Goal: Use online tool/utility: Utilize a website feature to perform a specific function

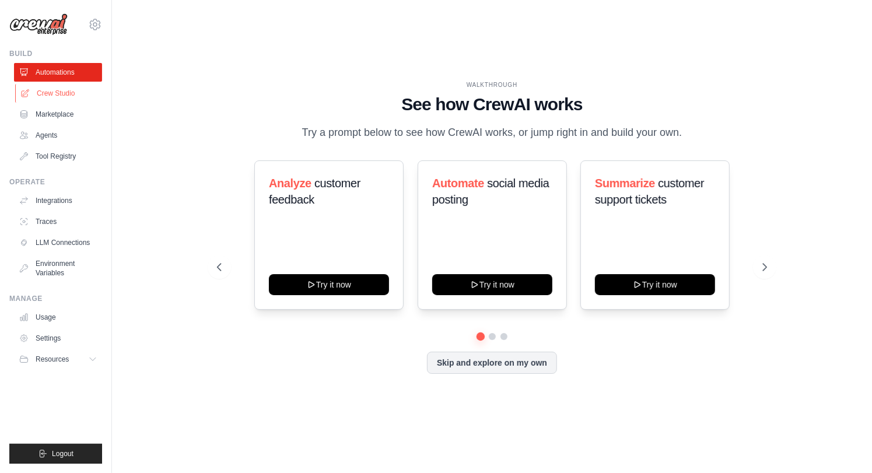
click at [69, 96] on link "Crew Studio" at bounding box center [59, 93] width 88 height 19
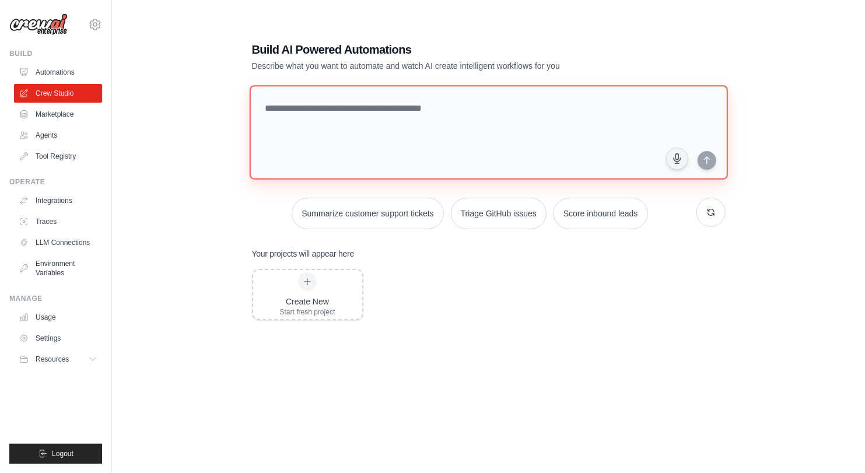
click at [353, 112] on textarea at bounding box center [488, 132] width 478 height 94
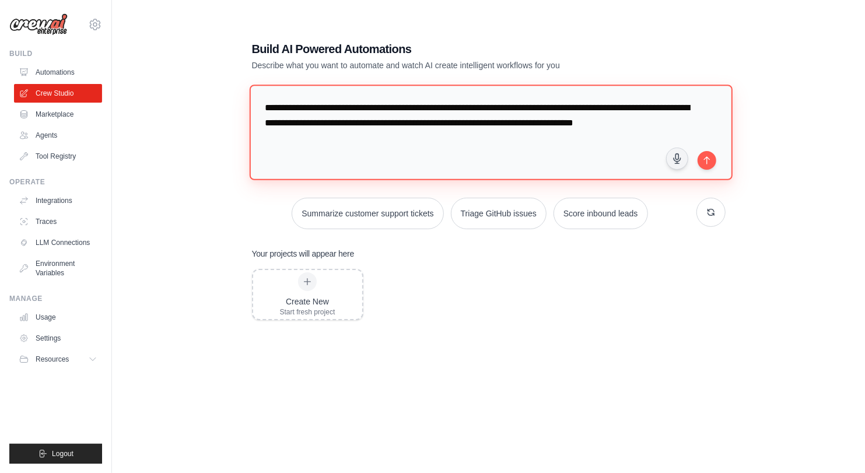
click at [409, 124] on textarea "**********" at bounding box center [490, 132] width 483 height 95
click at [339, 139] on textarea "**********" at bounding box center [490, 132] width 483 height 95
type textarea "**********"
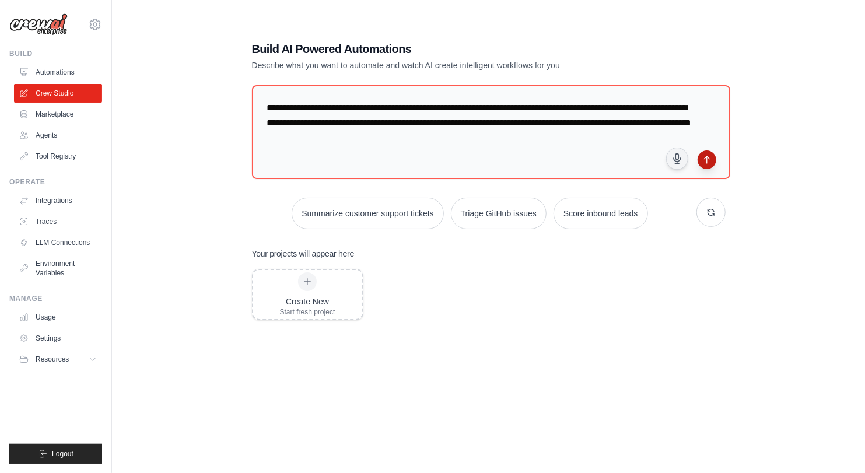
click at [706, 160] on icon "submit" at bounding box center [706, 159] width 9 height 9
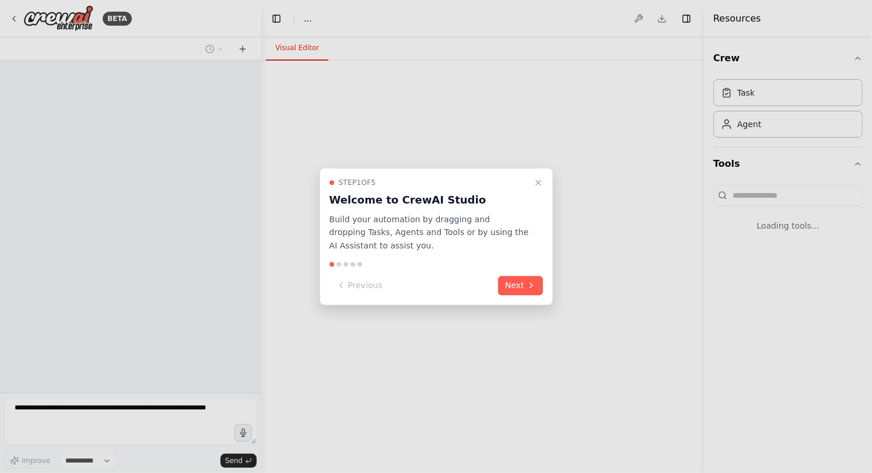
select select "****"
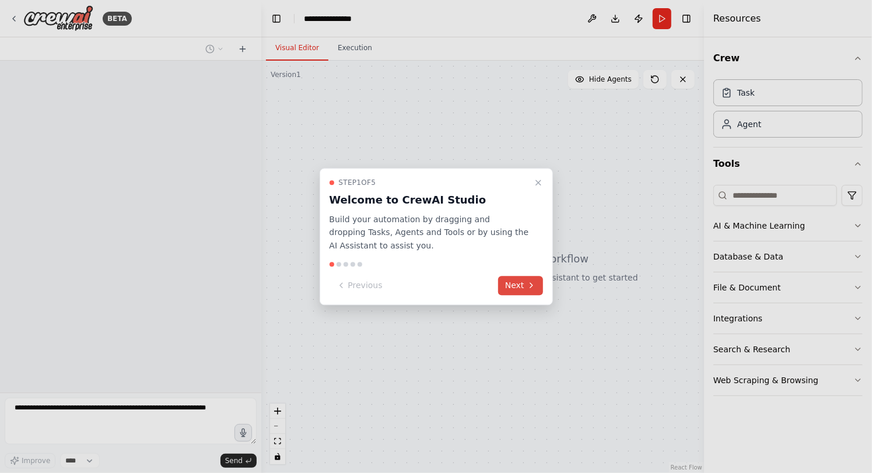
click at [527, 283] on icon at bounding box center [531, 285] width 9 height 9
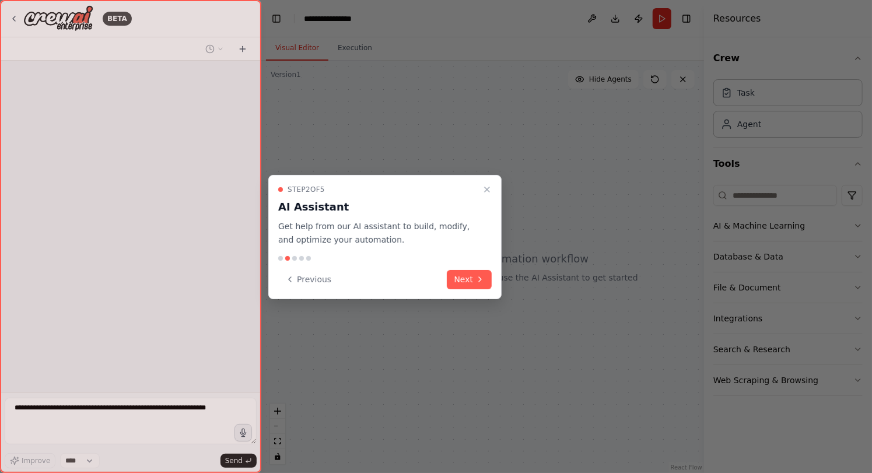
click at [527, 283] on div at bounding box center [436, 236] width 872 height 473
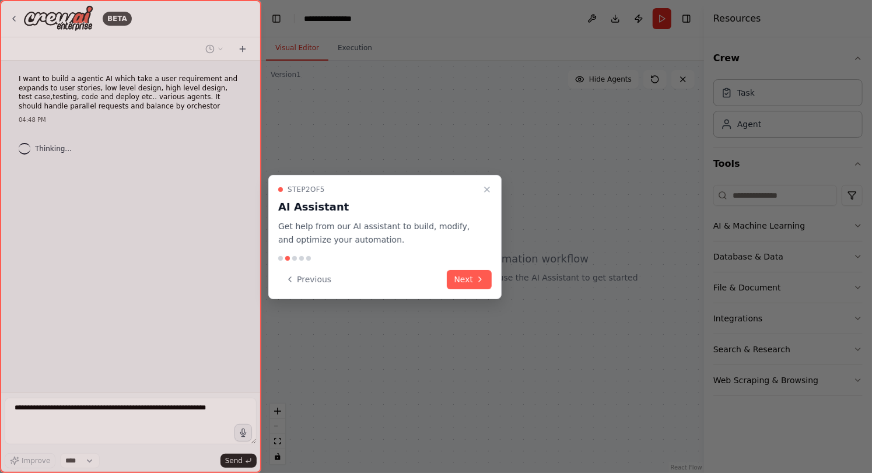
click at [527, 283] on div at bounding box center [436, 236] width 872 height 473
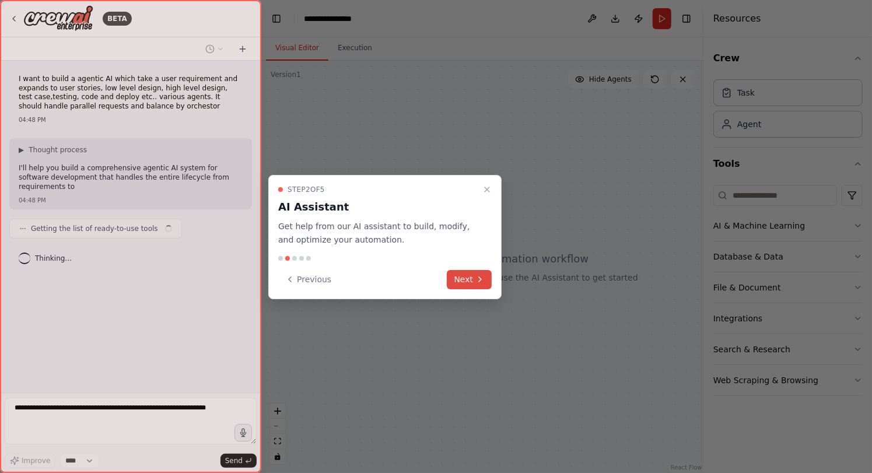
click at [475, 280] on button "Next" at bounding box center [469, 279] width 45 height 19
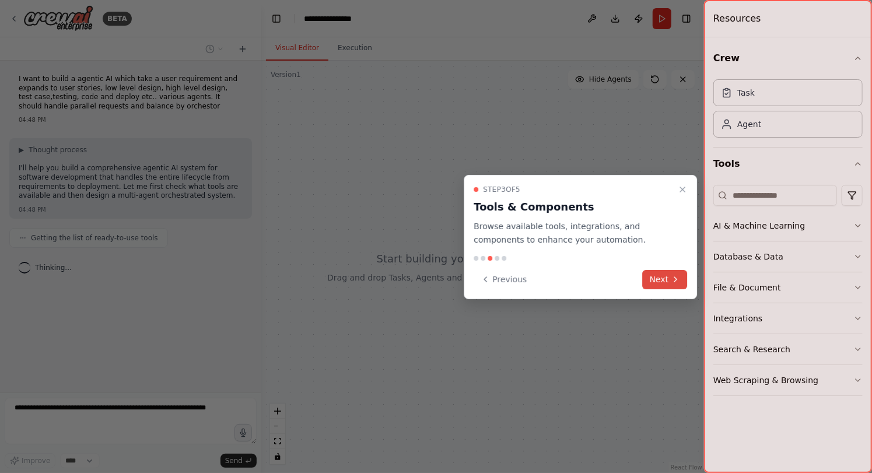
click at [669, 279] on button "Next" at bounding box center [665, 279] width 45 height 19
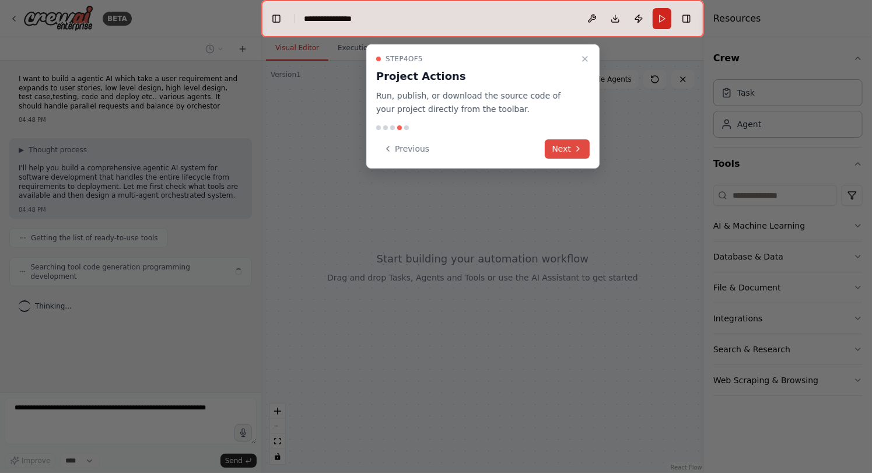
click at [574, 145] on icon at bounding box center [577, 148] width 9 height 9
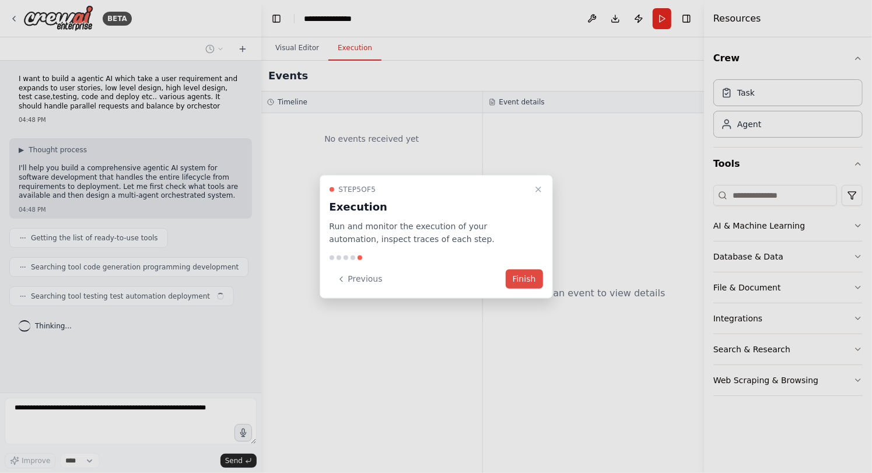
click at [524, 282] on button "Finish" at bounding box center [524, 278] width 37 height 19
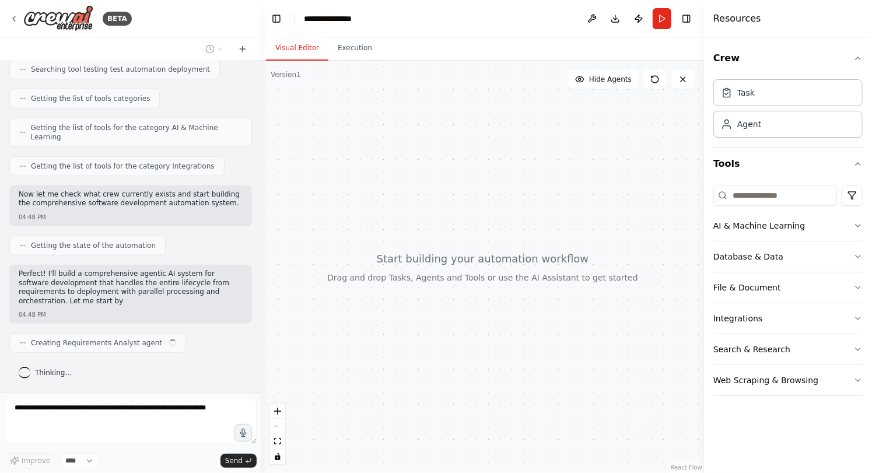
scroll to position [268, 0]
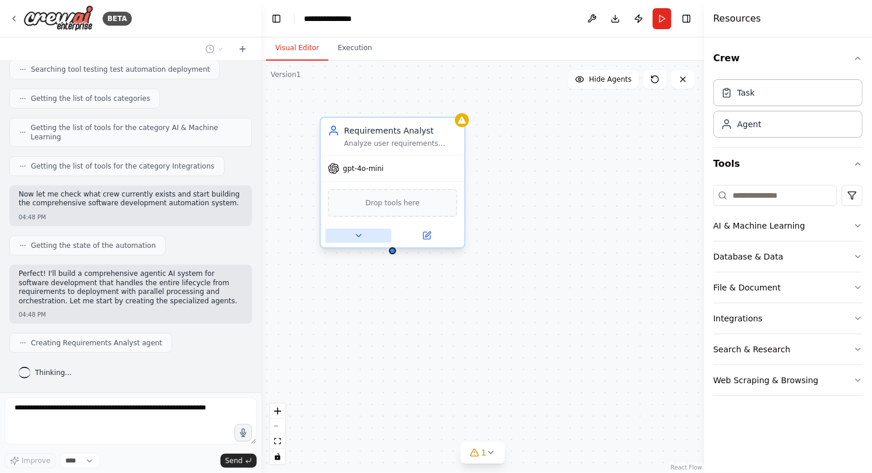
click at [358, 236] on icon at bounding box center [358, 235] width 5 height 2
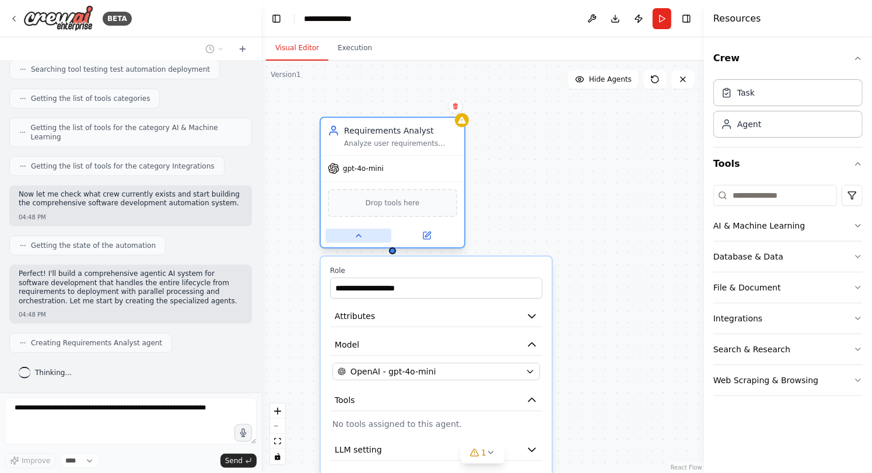
click at [358, 234] on icon at bounding box center [358, 235] width 5 height 2
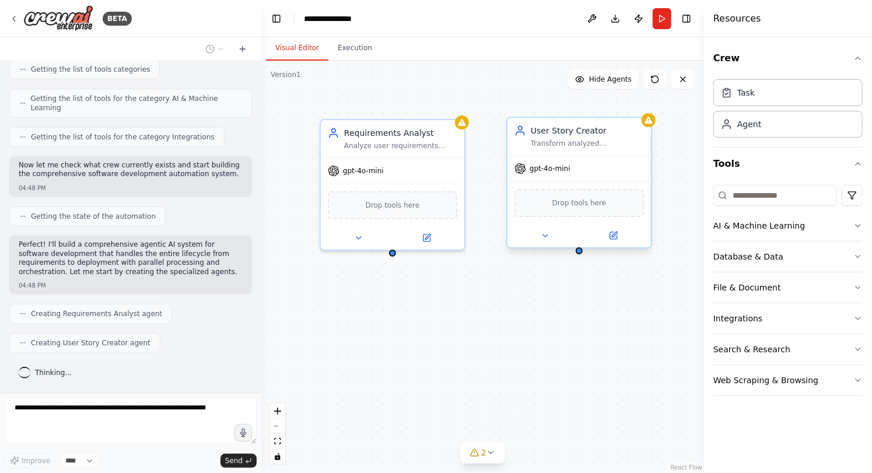
scroll to position [326, 0]
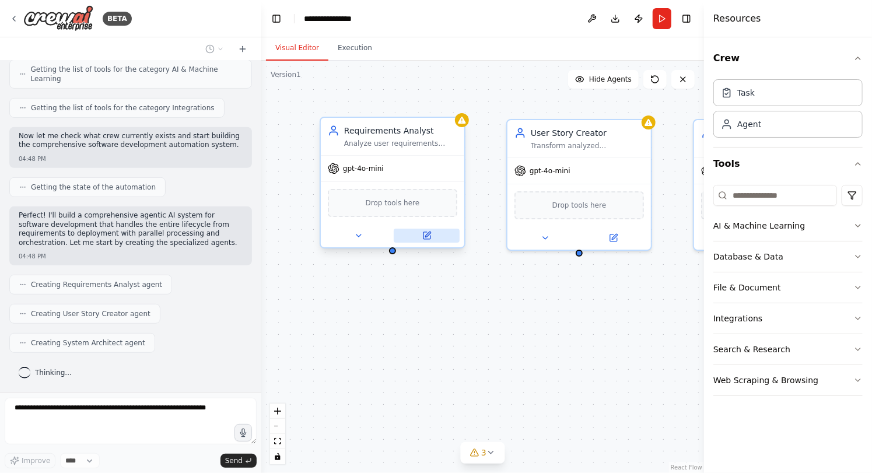
click at [427, 232] on icon at bounding box center [426, 235] width 7 height 7
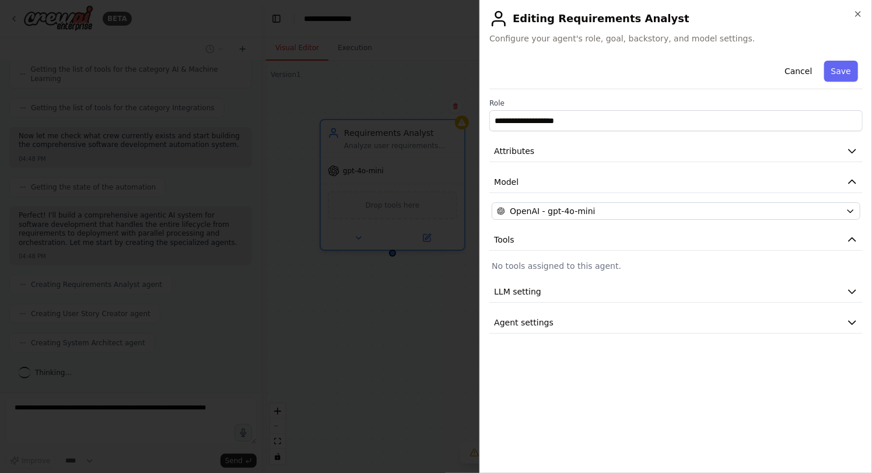
scroll to position [355, 0]
click at [526, 295] on span "LLM setting" at bounding box center [517, 292] width 47 height 12
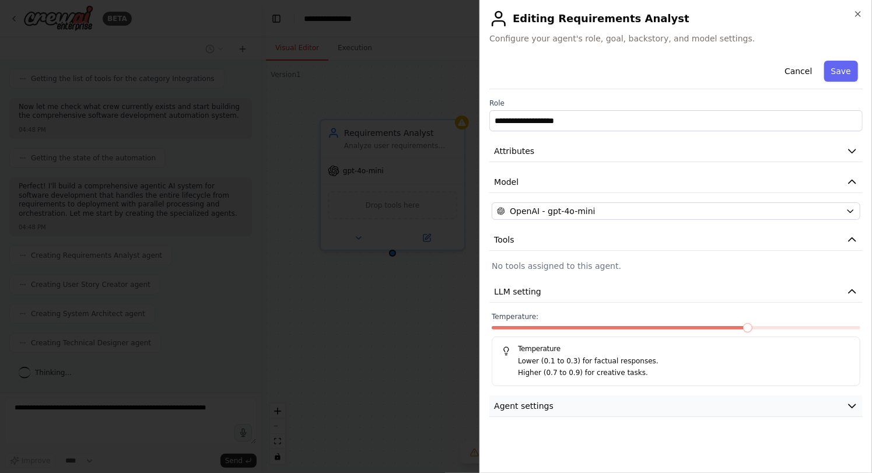
click at [533, 409] on span "Agent settings" at bounding box center [523, 406] width 59 height 12
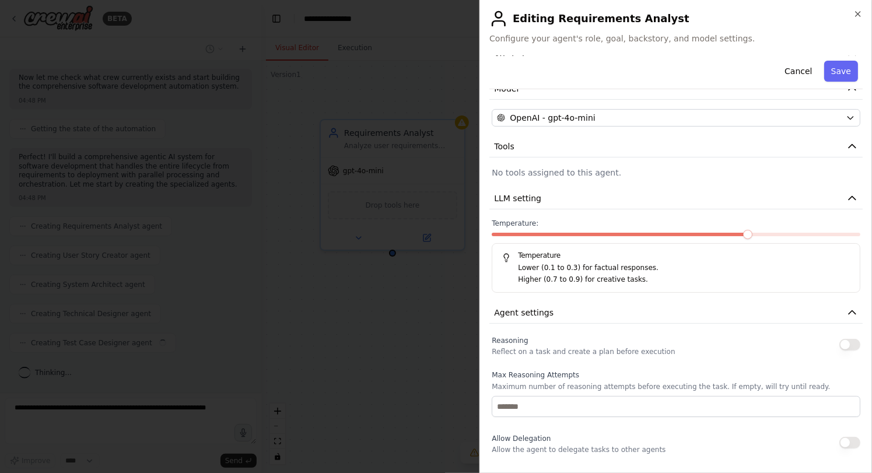
scroll to position [384, 0]
click at [835, 73] on button "Save" at bounding box center [841, 71] width 34 height 21
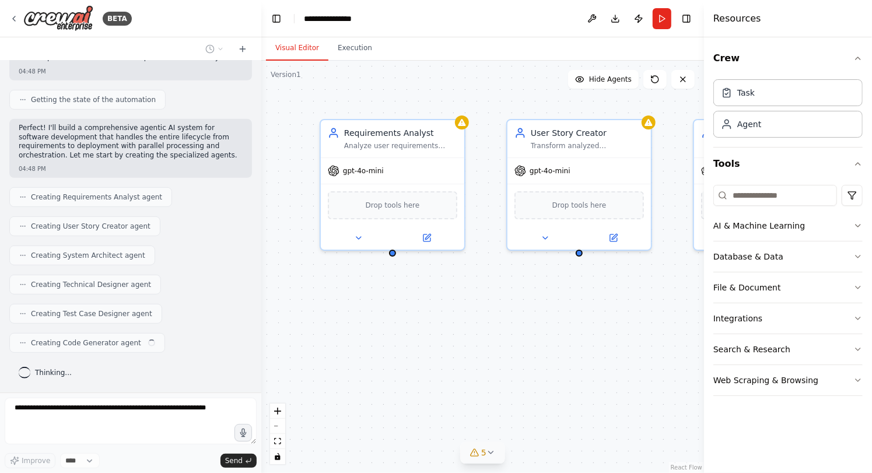
scroll to position [412, 0]
click at [483, 450] on span "5" at bounding box center [483, 453] width 5 height 12
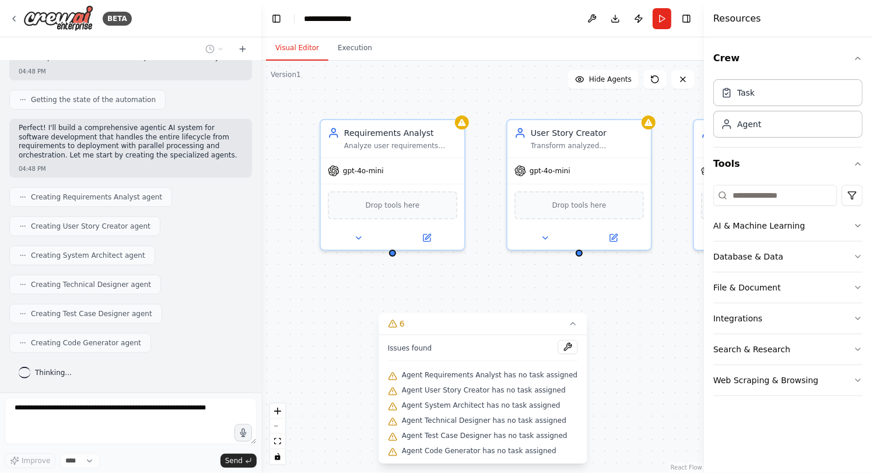
click at [355, 352] on div "Requirements Analyst Analyze user requirements {user_requirements} and break th…" at bounding box center [482, 267] width 443 height 412
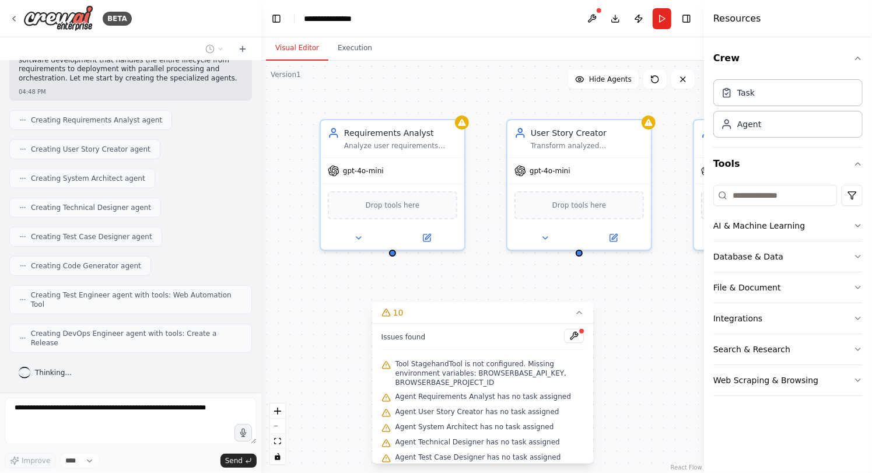
scroll to position [527, 0]
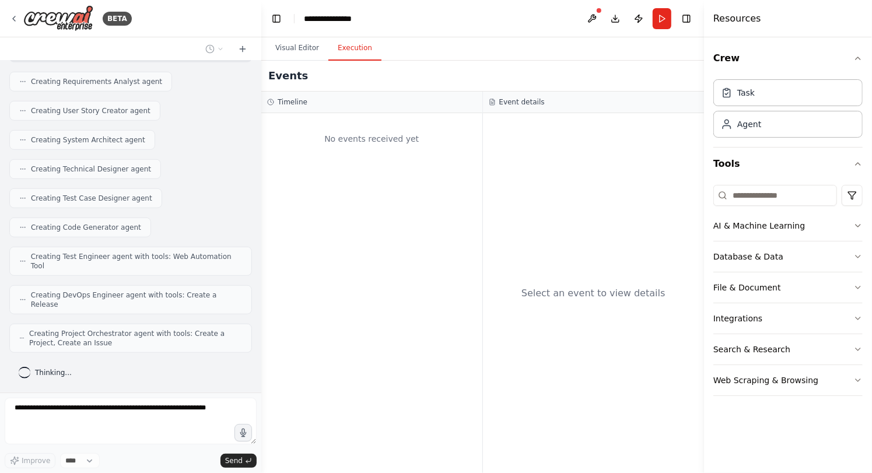
click at [357, 51] on button "Execution" at bounding box center [354, 48] width 53 height 24
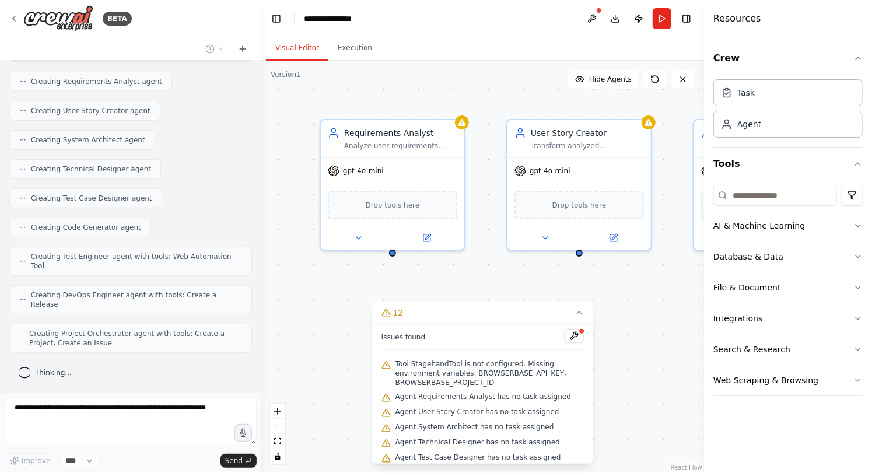
click at [302, 43] on button "Visual Editor" at bounding box center [297, 48] width 62 height 24
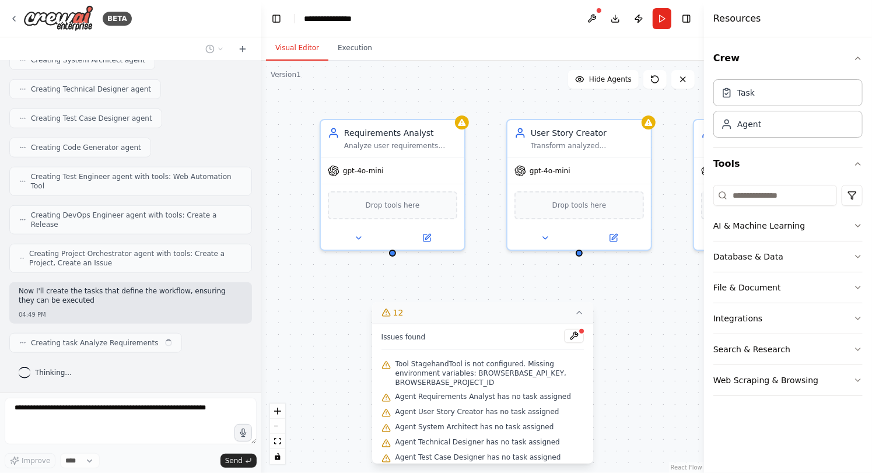
scroll to position [615, 0]
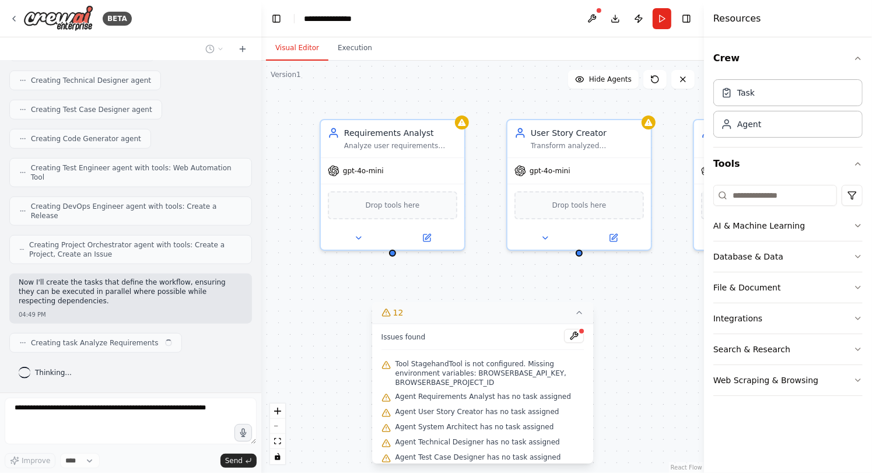
click at [578, 314] on icon at bounding box center [578, 312] width 9 height 9
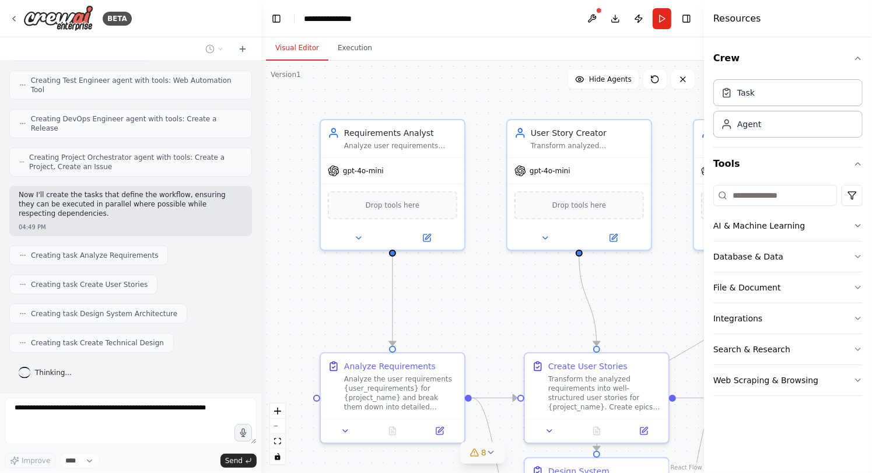
scroll to position [730, 0]
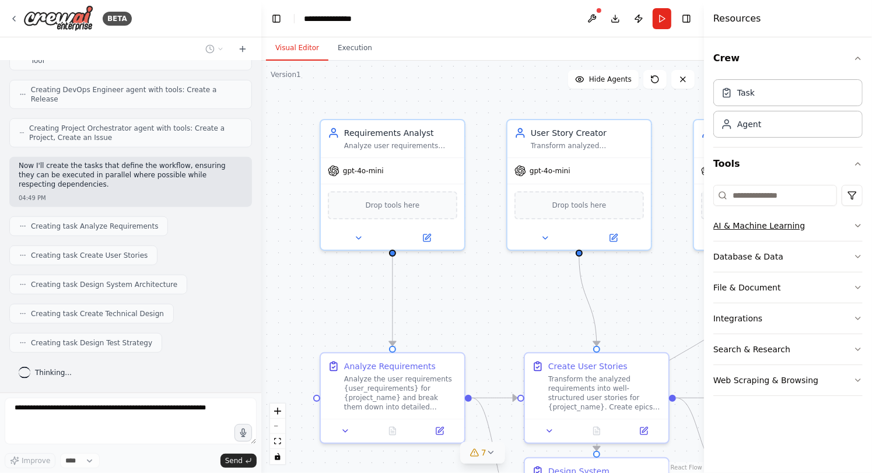
click at [856, 230] on button "AI & Machine Learning" at bounding box center [787, 226] width 149 height 30
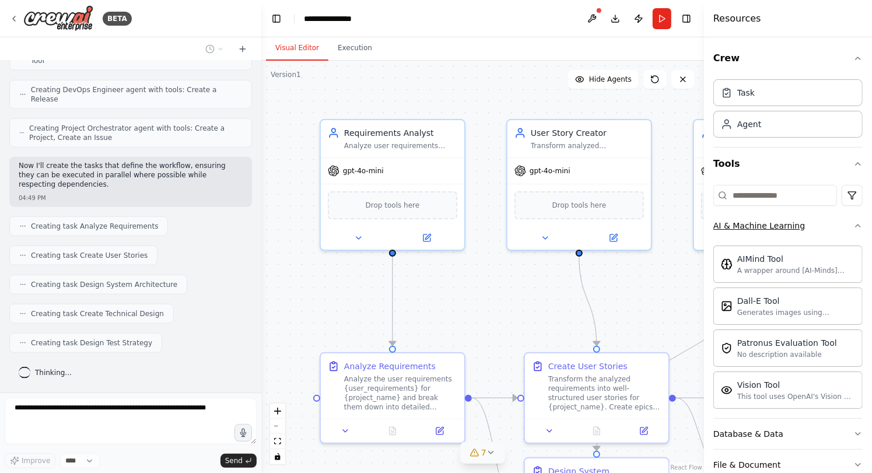
scroll to position [759, 0]
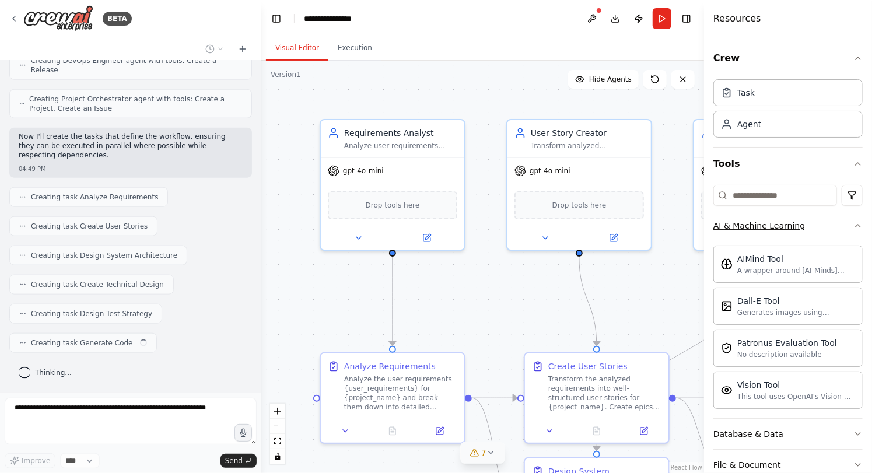
click at [853, 226] on icon "button" at bounding box center [857, 225] width 9 height 9
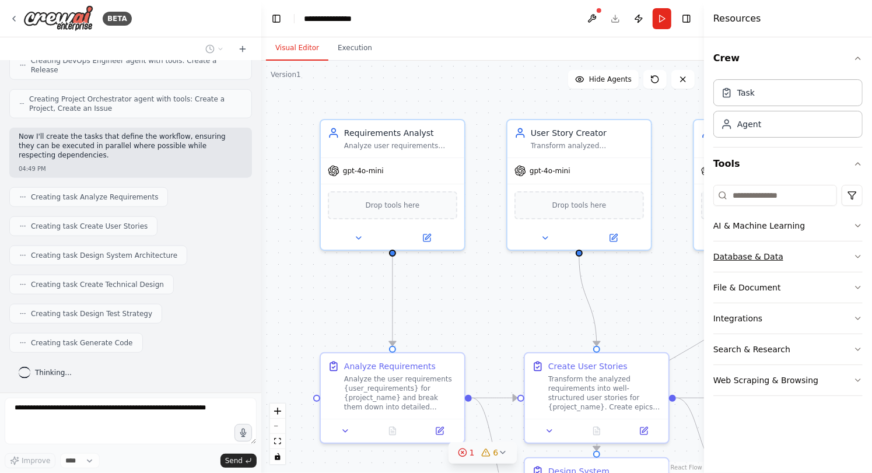
click at [841, 259] on button "Database & Data" at bounding box center [787, 256] width 149 height 30
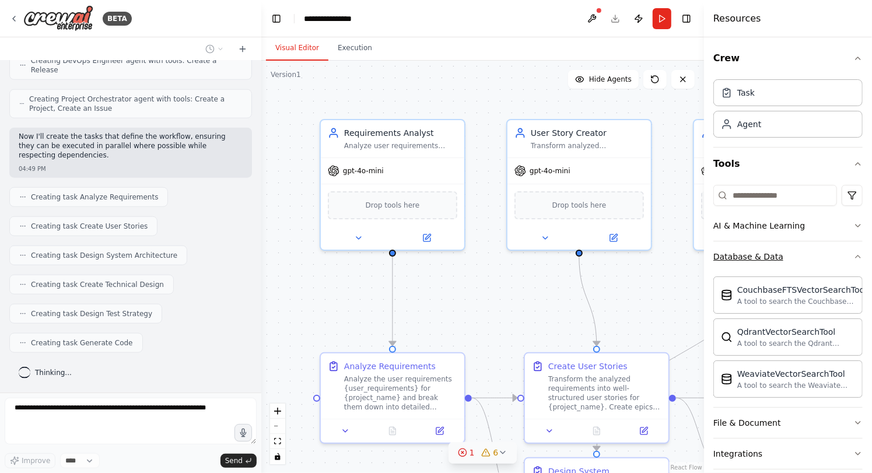
click at [853, 258] on icon "button" at bounding box center [857, 256] width 9 height 9
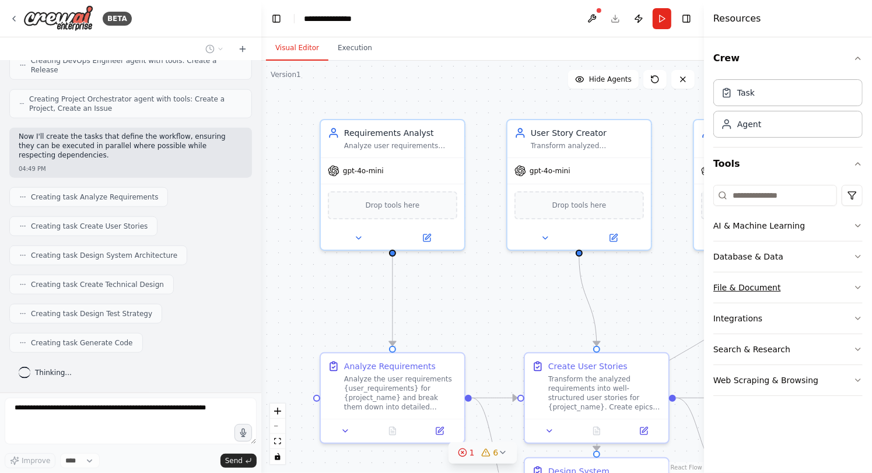
click at [847, 292] on button "File & Document" at bounding box center [787, 287] width 149 height 30
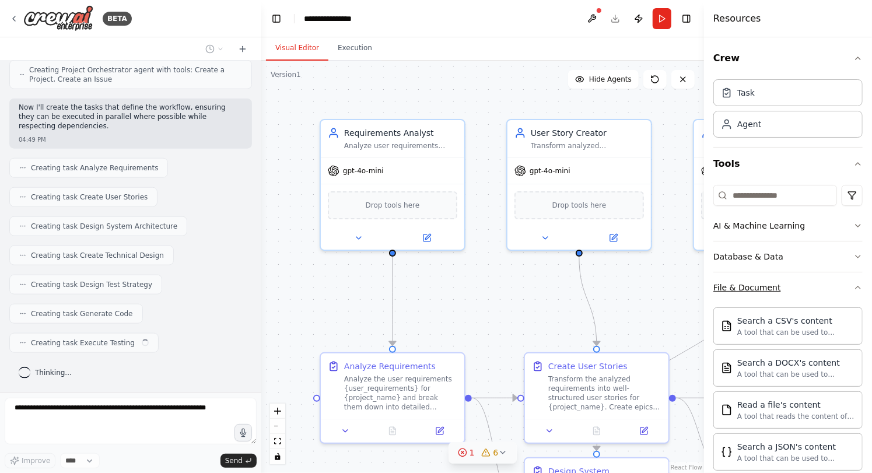
scroll to position [787, 0]
click at [853, 285] on icon "button" at bounding box center [857, 287] width 9 height 9
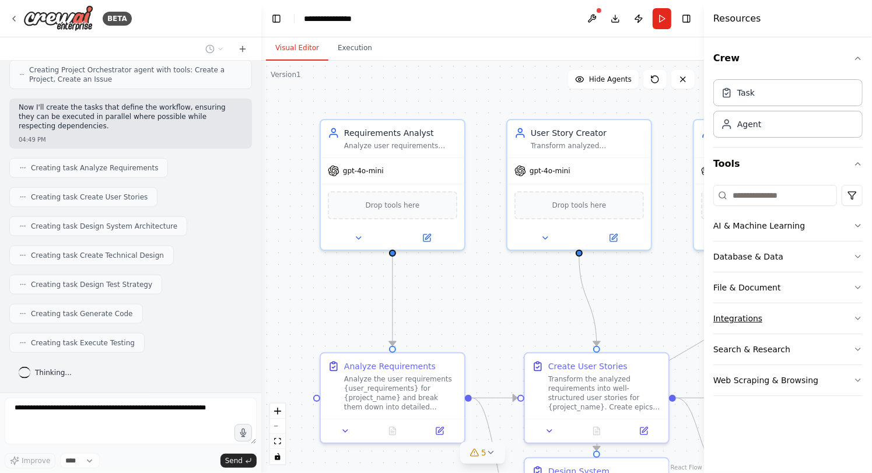
click at [854, 322] on button "Integrations" at bounding box center [787, 318] width 149 height 30
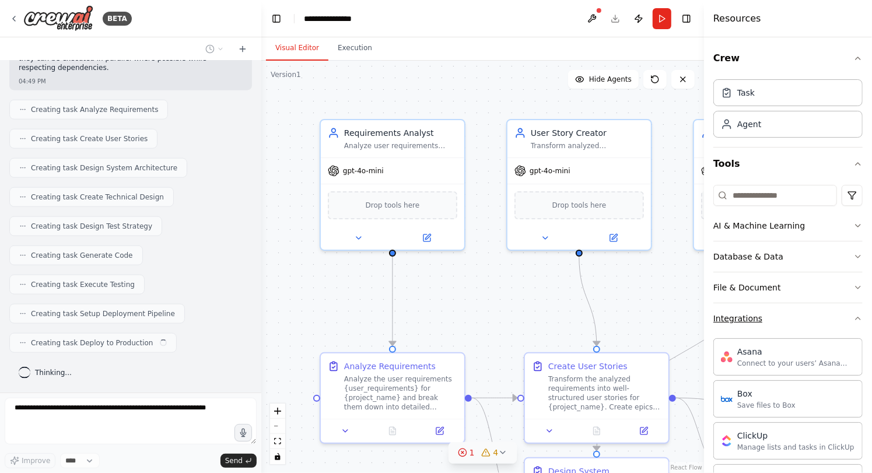
scroll to position [845, 0]
click at [853, 315] on icon "button" at bounding box center [857, 318] width 9 height 9
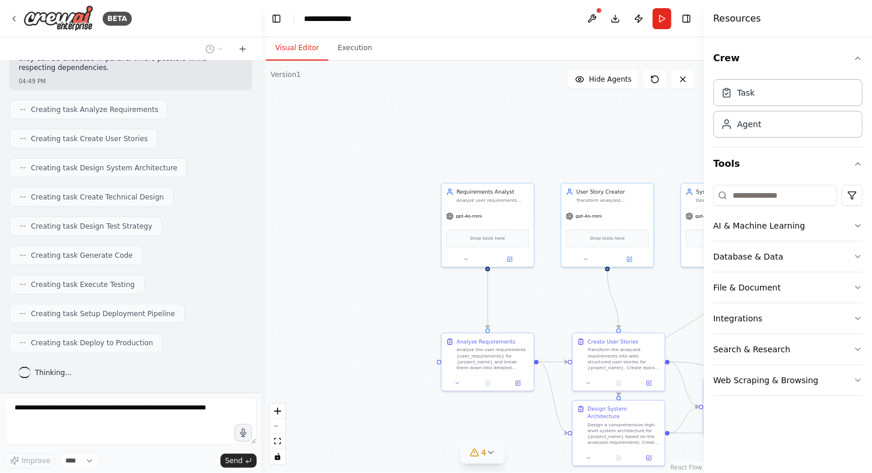
scroll to position [874, 0]
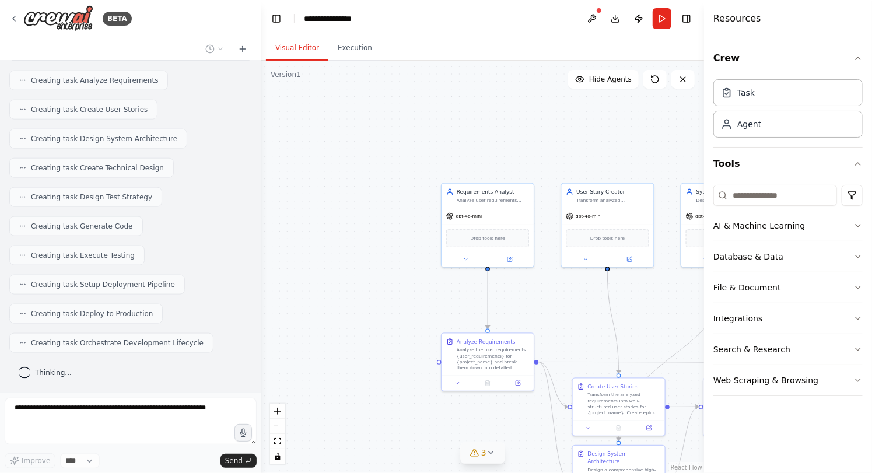
drag, startPoint x: 571, startPoint y: 304, endPoint x: 383, endPoint y: 148, distance: 245.2
click at [383, 148] on div ".deletable-edge-delete-btn { width: 20px; height: 20px; border: 0px solid #ffff…" at bounding box center [482, 267] width 443 height 412
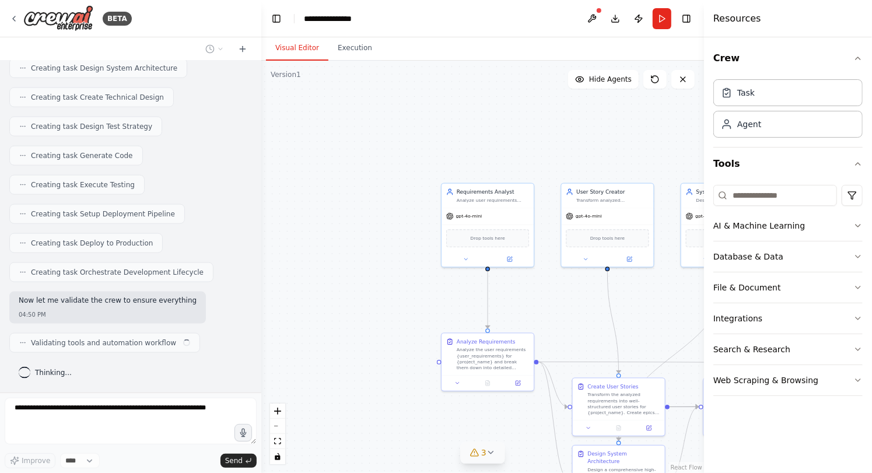
scroll to position [953, 0]
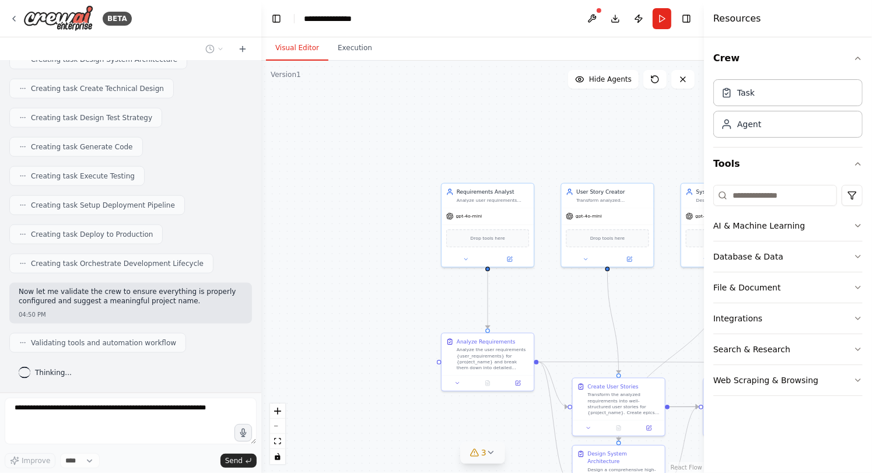
drag, startPoint x: 351, startPoint y: 329, endPoint x: 425, endPoint y: 437, distance: 131.0
click at [425, 437] on div ".deletable-edge-delete-btn { width: 20px; height: 20px; border: 0px solid #ffff…" at bounding box center [482, 267] width 443 height 412
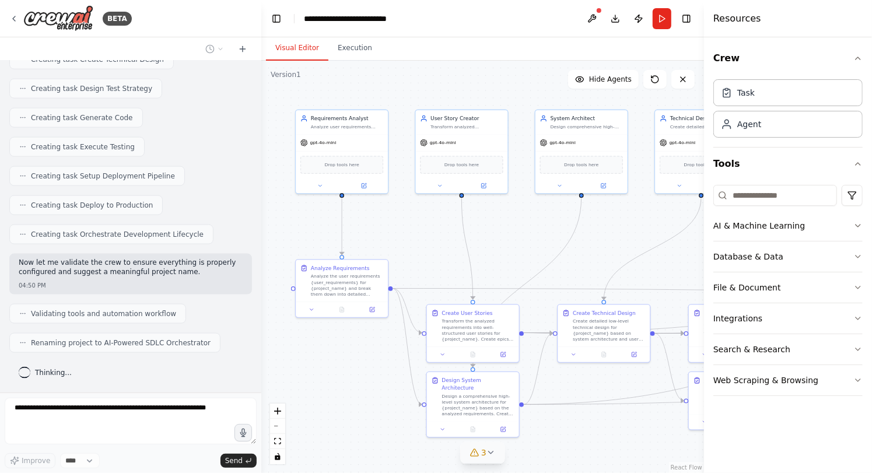
drag, startPoint x: 595, startPoint y: 336, endPoint x: 449, endPoint y: 264, distance: 162.7
click at [449, 264] on div ".deletable-edge-delete-btn { width: 20px; height: 20px; border: 0px solid #ffff…" at bounding box center [482, 267] width 443 height 412
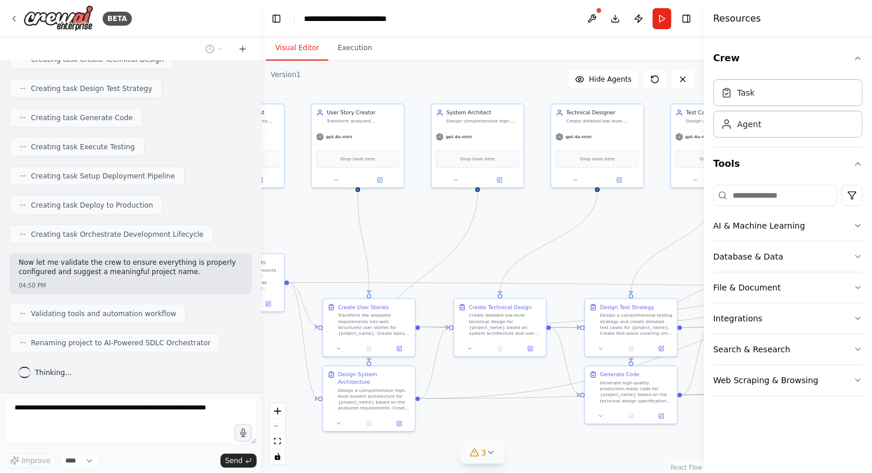
drag, startPoint x: 592, startPoint y: 258, endPoint x: 489, endPoint y: 251, distance: 104.0
click at [489, 251] on div ".deletable-edge-delete-btn { width: 20px; height: 20px; border: 0px solid #ffff…" at bounding box center [482, 267] width 443 height 412
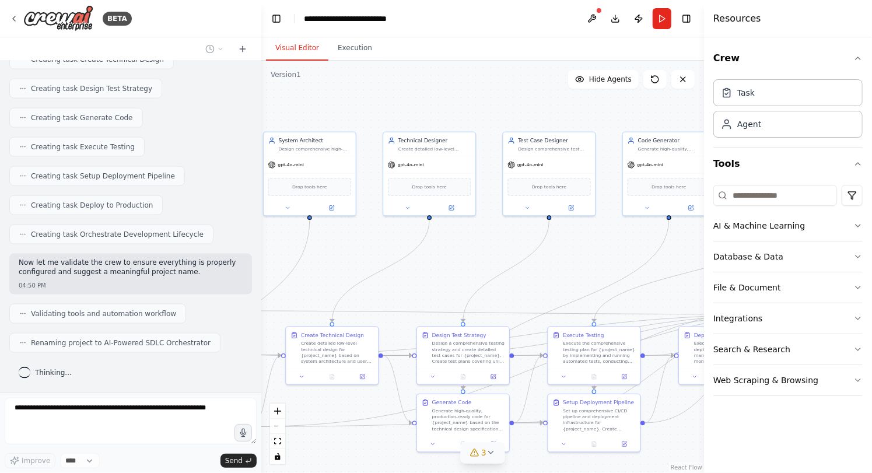
drag, startPoint x: 613, startPoint y: 255, endPoint x: 446, endPoint y: 283, distance: 170.3
click at [446, 283] on div ".deletable-edge-delete-btn { width: 20px; height: 20px; border: 0px solid #ffff…" at bounding box center [482, 267] width 443 height 412
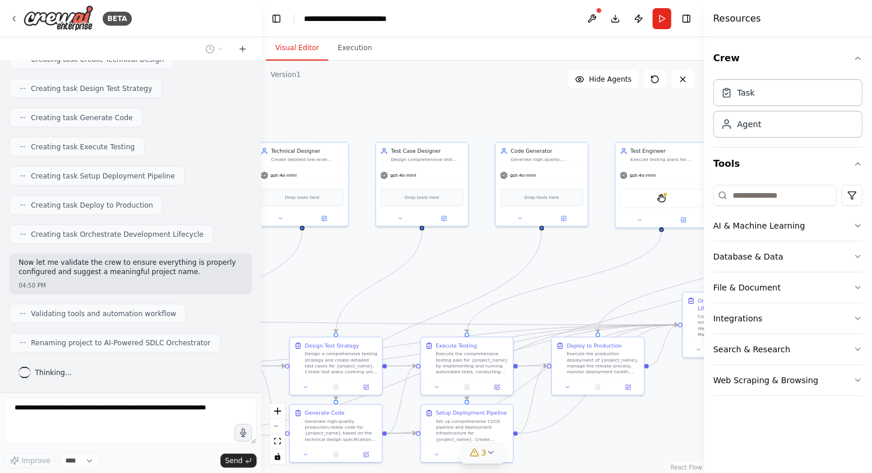
drag, startPoint x: 566, startPoint y: 271, endPoint x: 439, endPoint y: 281, distance: 127.6
click at [439, 281] on div ".deletable-edge-delete-btn { width: 20px; height: 20px; border: 0px solid #ffff…" at bounding box center [482, 267] width 443 height 412
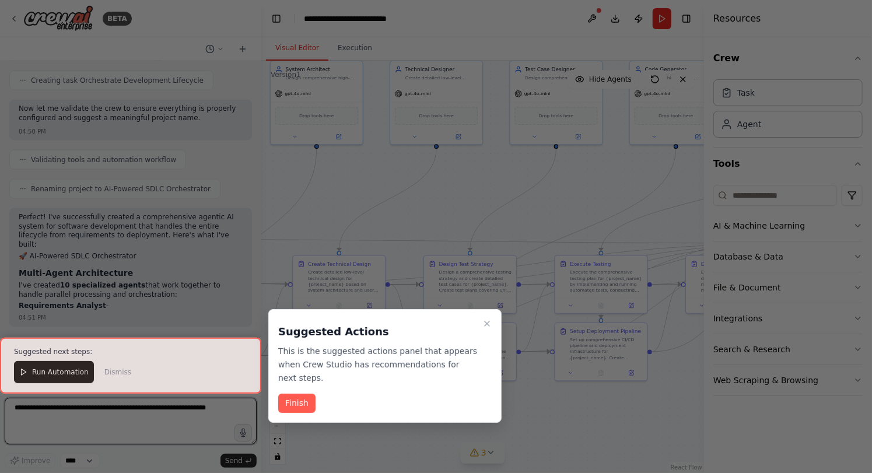
drag, startPoint x: 588, startPoint y: 288, endPoint x: 722, endPoint y: 206, distance: 157.0
click at [722, 206] on div "BETA I want to build a agentic AI which take a user requirement and expands to …" at bounding box center [436, 236] width 872 height 473
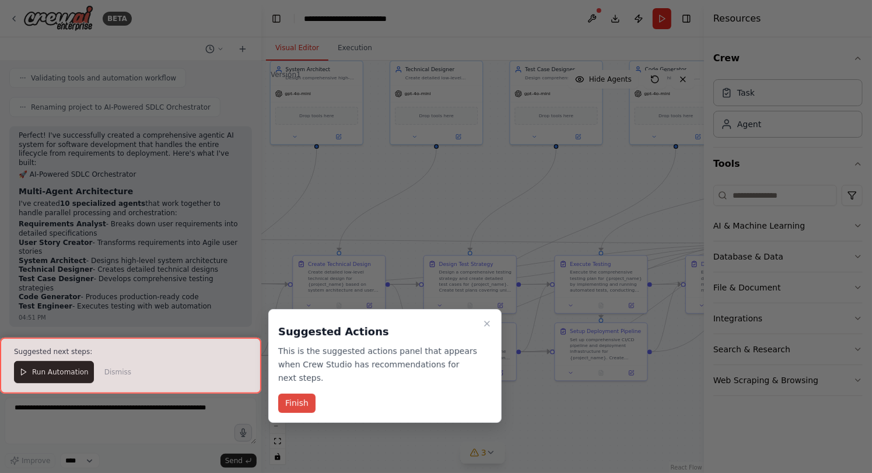
click at [306, 408] on button "Finish" at bounding box center [296, 403] width 37 height 19
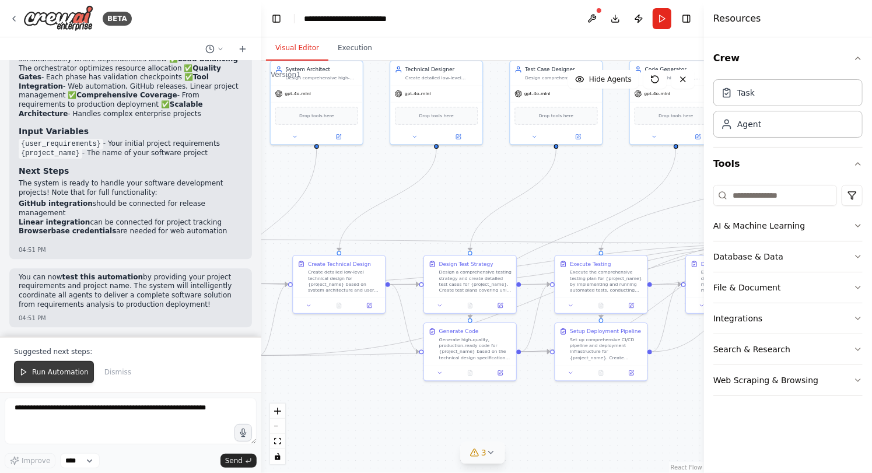
scroll to position [1721, 0]
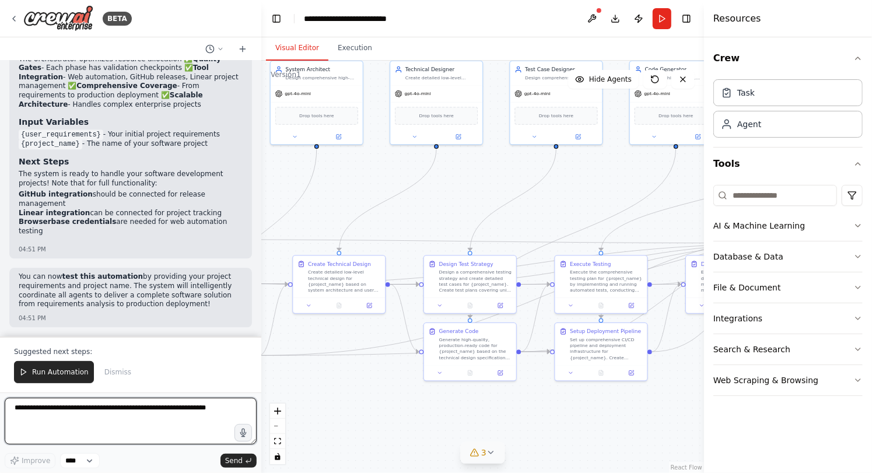
click at [56, 411] on textarea at bounding box center [131, 421] width 252 height 47
drag, startPoint x: 42, startPoint y: 426, endPoint x: 6, endPoint y: 405, distance: 41.8
click at [6, 405] on textarea at bounding box center [131, 421] width 252 height 47
drag, startPoint x: 40, startPoint y: 415, endPoint x: 10, endPoint y: 397, distance: 34.6
click at [10, 397] on form "Improve **** Send" at bounding box center [130, 432] width 261 height 80
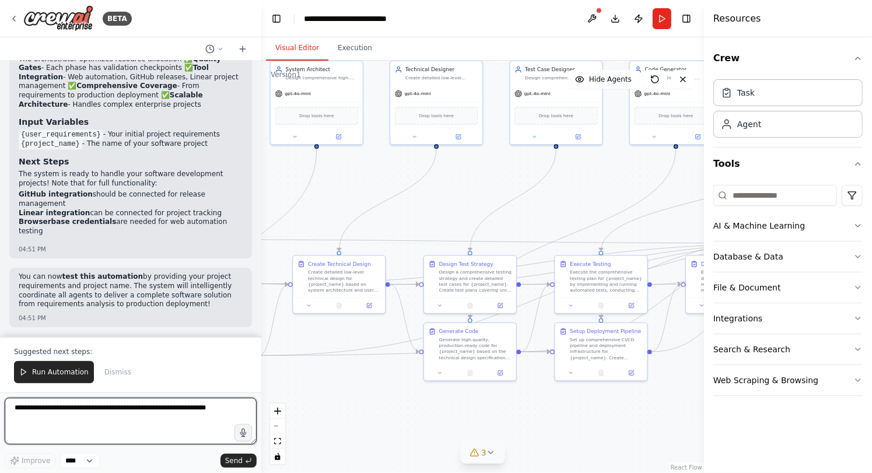
click at [64, 411] on textarea at bounding box center [131, 421] width 252 height 47
type textarea "**********"
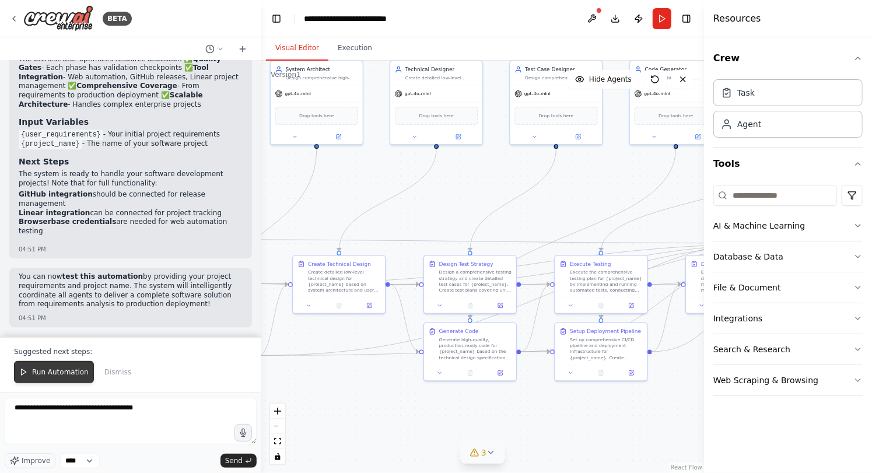
click at [77, 378] on button "Run Automation" at bounding box center [54, 372] width 80 height 22
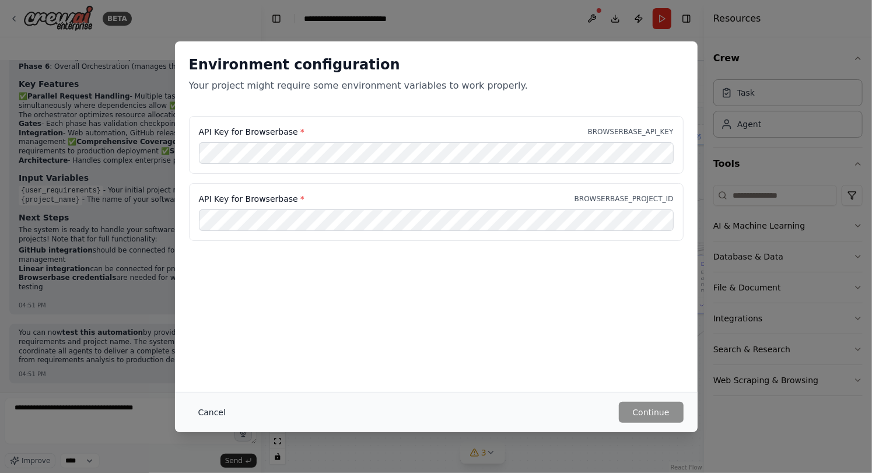
click at [212, 405] on button "Cancel" at bounding box center [212, 412] width 46 height 21
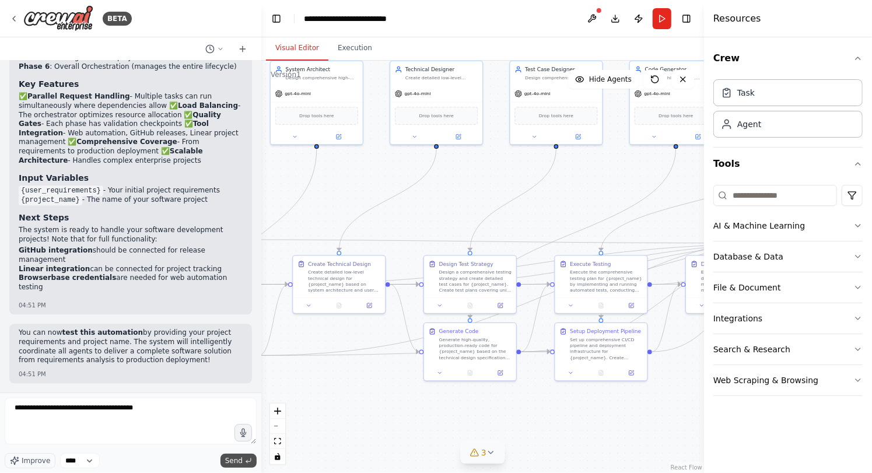
click at [240, 462] on span "Send" at bounding box center [233, 460] width 17 height 9
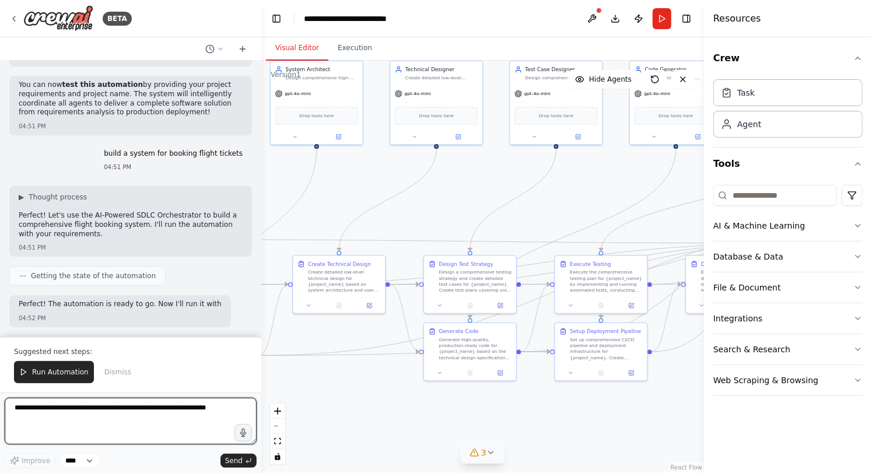
scroll to position [1922, 0]
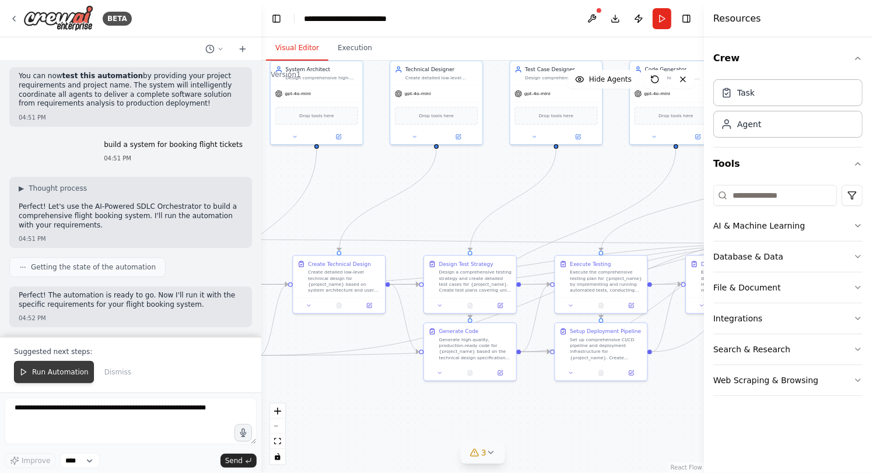
click at [59, 369] on span "Run Automation" at bounding box center [60, 371] width 57 height 9
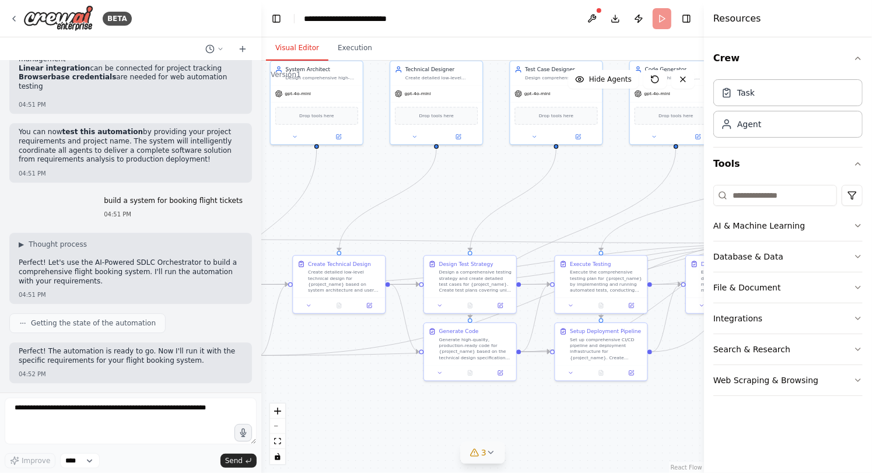
scroll to position [1866, 0]
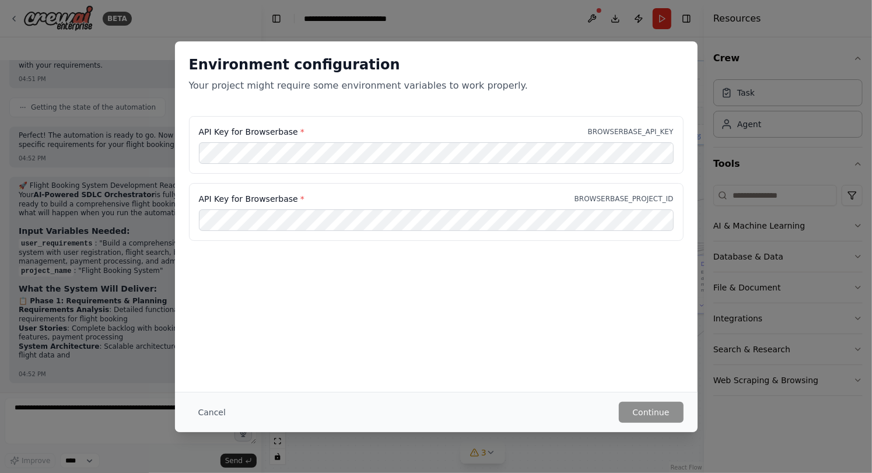
click at [107, 194] on div "Environment configuration Your project might require some environment variables…" at bounding box center [436, 236] width 872 height 473
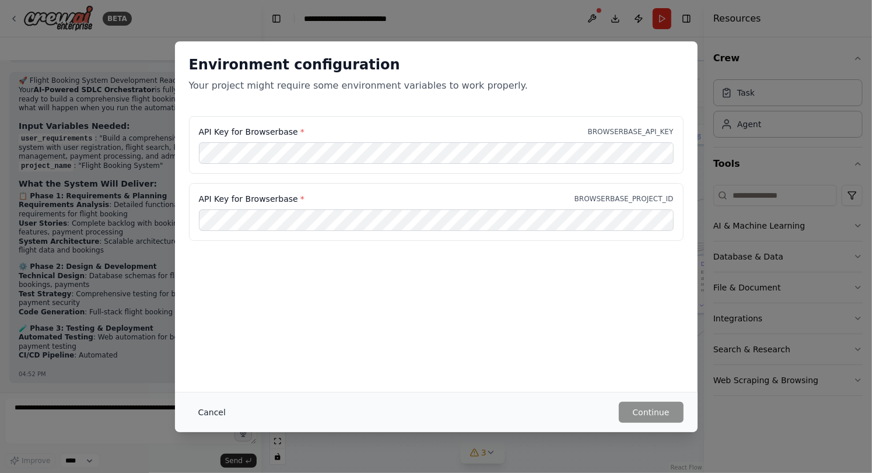
click at [219, 415] on button "Cancel" at bounding box center [212, 412] width 46 height 21
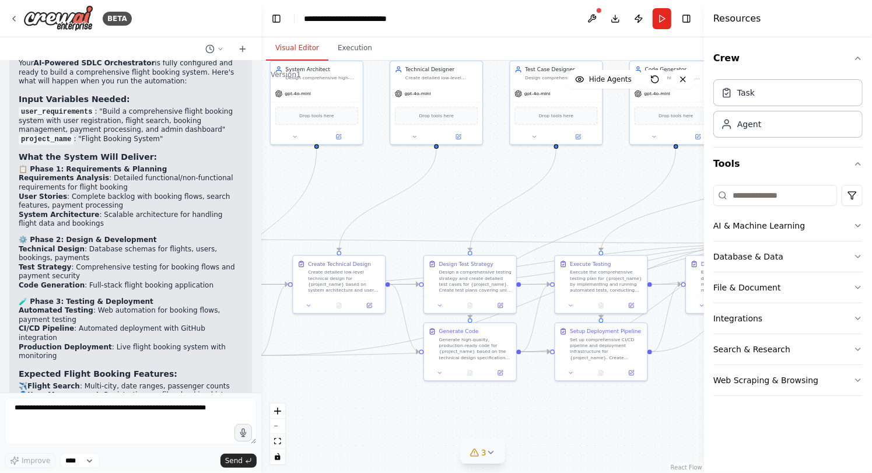
scroll to position [2162, 0]
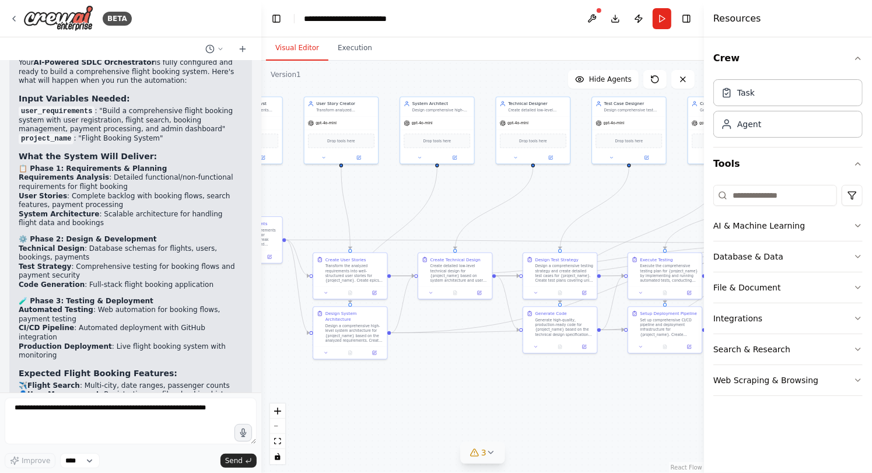
drag, startPoint x: 334, startPoint y: 171, endPoint x: 456, endPoint y: 183, distance: 123.0
click at [456, 183] on div ".deletable-edge-delete-btn { width: 20px; height: 20px; border: 0px solid #ffff…" at bounding box center [482, 267] width 443 height 412
click at [349, 264] on div "Transform the analyzed requirements into well-structured user stories for {proj…" at bounding box center [357, 270] width 58 height 19
click at [376, 292] on icon at bounding box center [376, 290] width 3 height 3
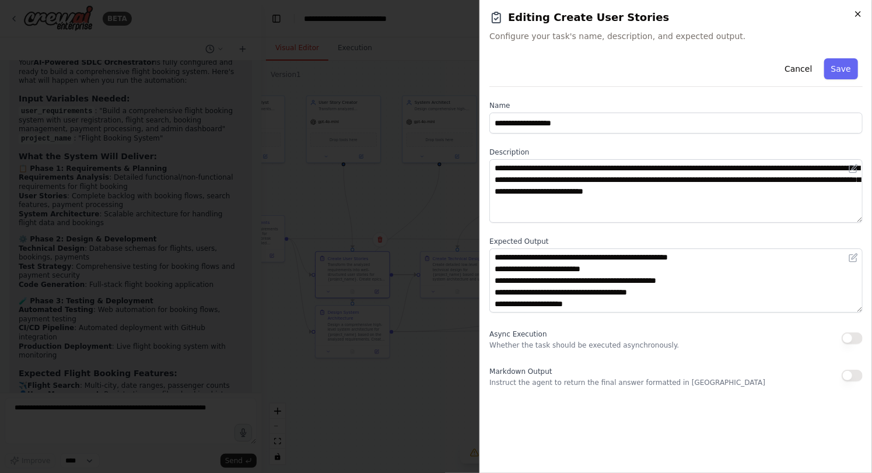
click at [861, 15] on icon "button" at bounding box center [857, 13] width 9 height 9
